Goal: Check status: Check status

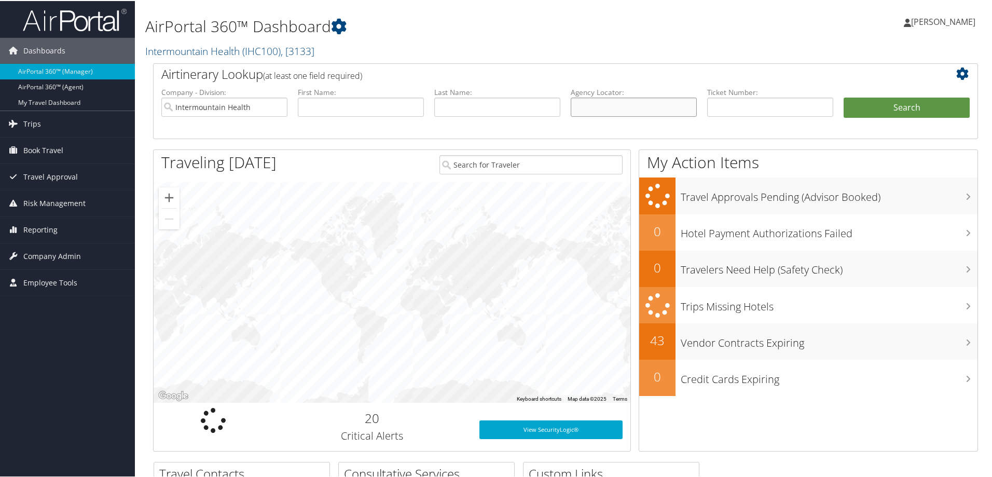
click at [598, 111] on input "text" at bounding box center [634, 106] width 126 height 19
paste input "have to pay on her own and submit for reimbursement."
type input "have to pay on her own and submit for reimbursement."
drag, startPoint x: 691, startPoint y: 105, endPoint x: 551, endPoint y: 105, distance: 139.6
click at [551, 105] on ul "Company - Division: Intermountain Health First Name: Last Name: Agency Locator:…" at bounding box center [565, 112] width 819 height 52
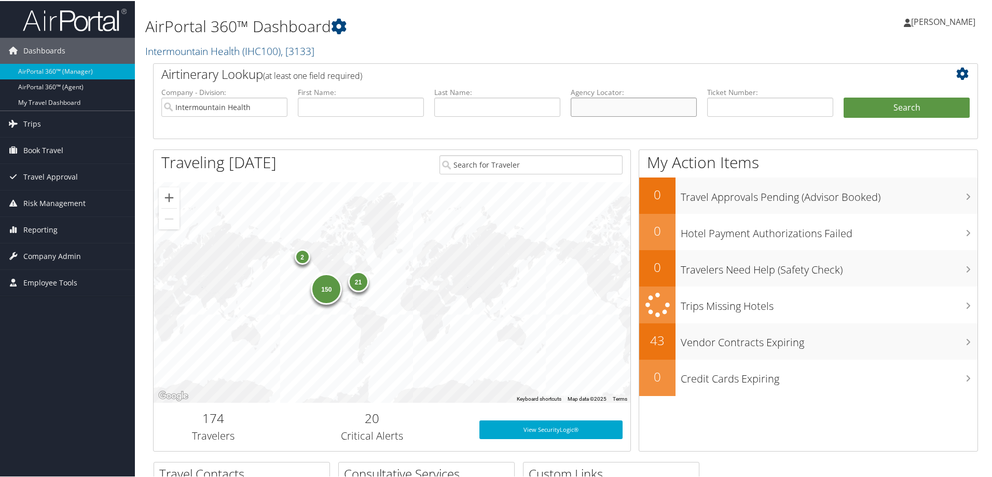
paste input "CZWKLN"
type input "CZWKLN"
click at [859, 110] on button "Search" at bounding box center [907, 107] width 126 height 21
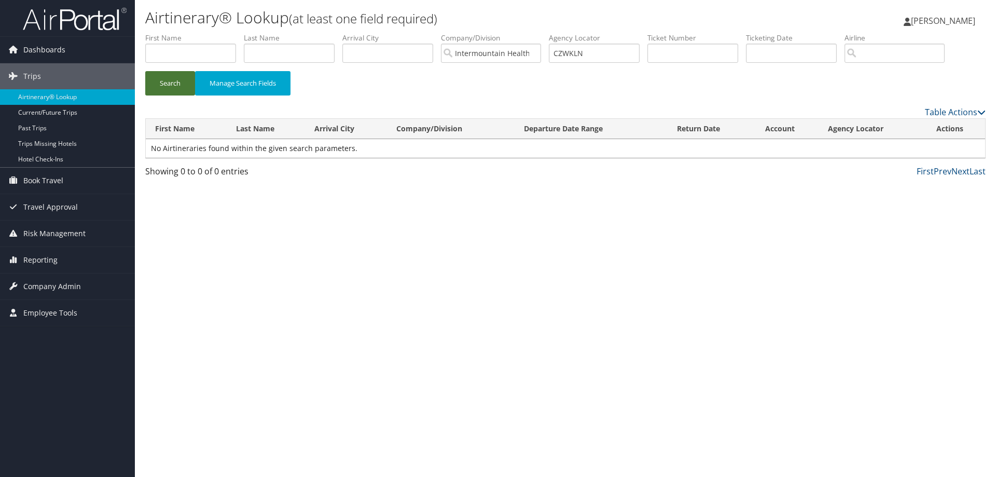
click at [164, 81] on button "Search" at bounding box center [170, 83] width 50 height 24
